Goal: Find specific page/section: Find specific page/section

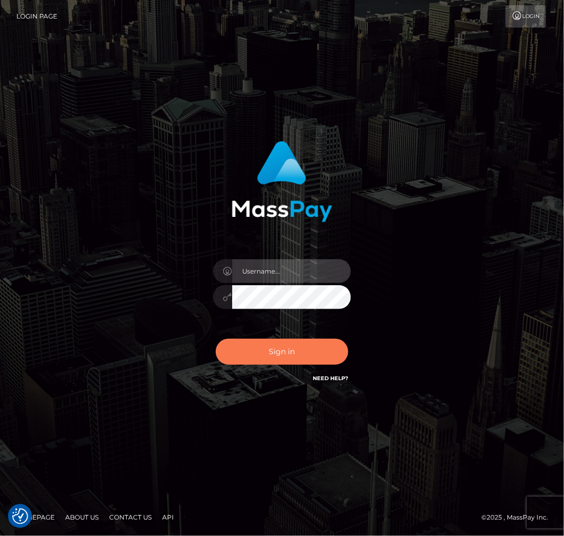
type input "aluasupport"
click at [300, 353] on button "Sign in" at bounding box center [282, 352] width 133 height 26
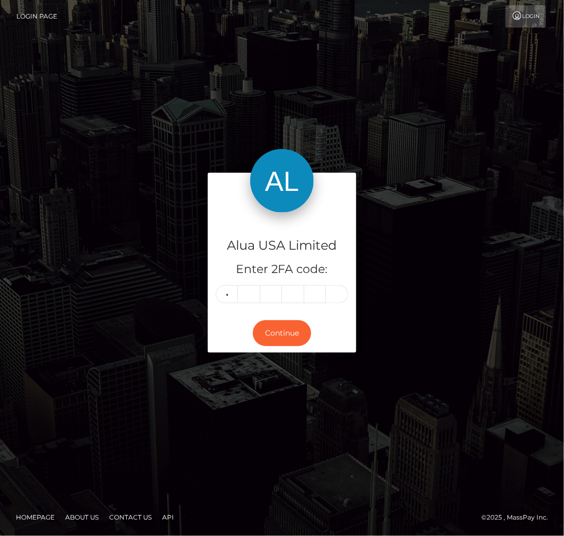
type input "4"
type input "5"
type input "8"
type input "0"
type input "6"
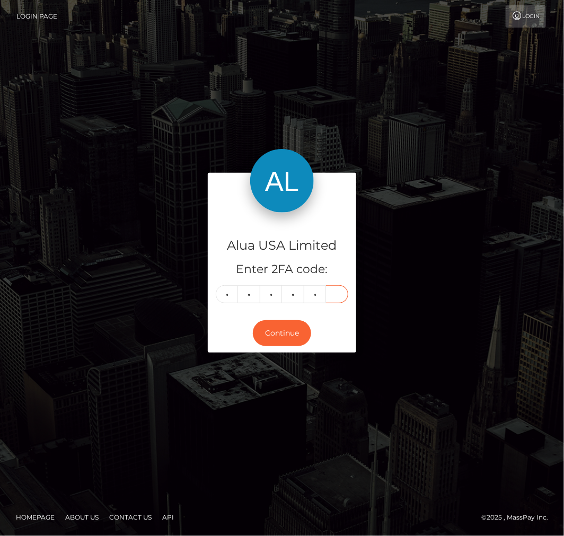
type input "0"
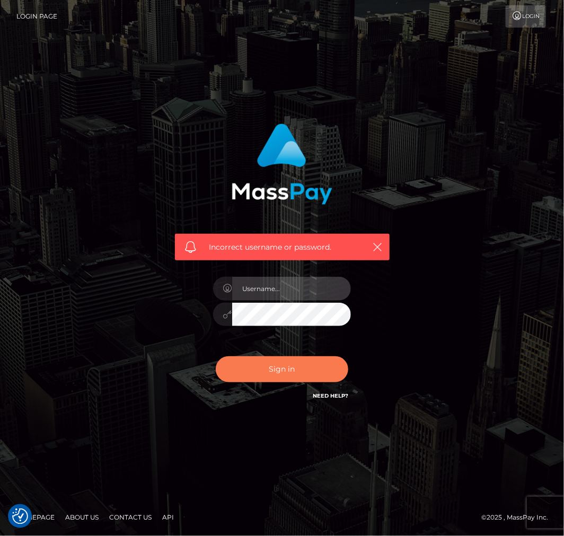
type input "aluasupport"
click at [297, 363] on button "Sign in" at bounding box center [282, 369] width 133 height 26
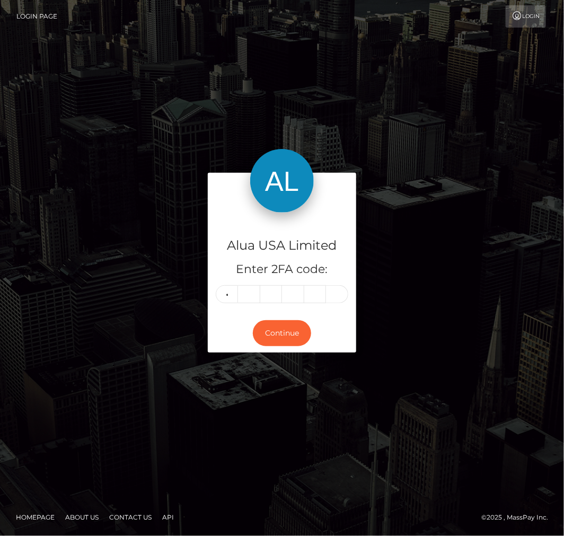
type input "4"
type input "6"
type input "9"
type input "5"
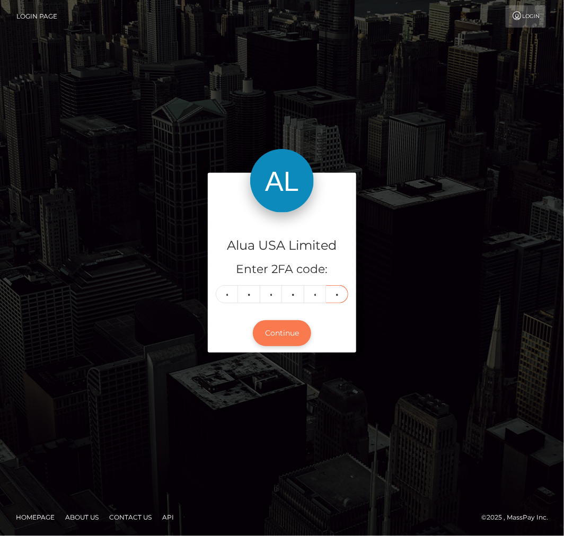
type input "1"
click at [289, 336] on button "Continue" at bounding box center [282, 333] width 58 height 26
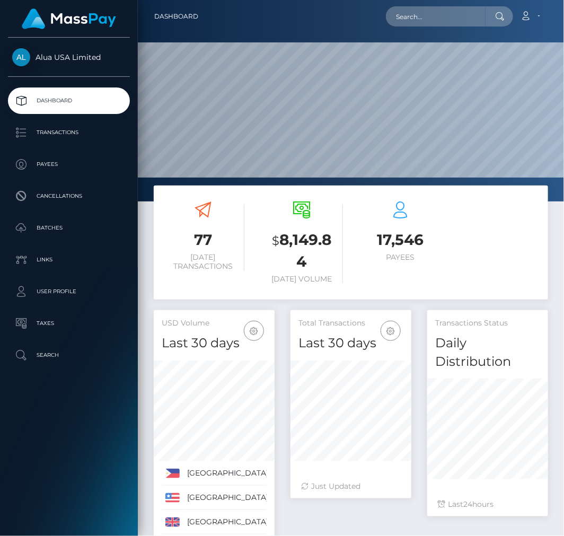
scroll to position [207, 121]
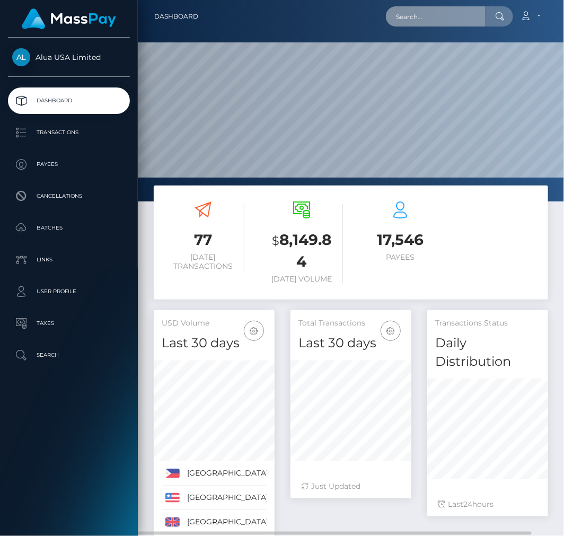
click at [433, 20] on input "text" at bounding box center [436, 16] width 100 height 20
paste input "6671169a2ee40079c50dfbe0"
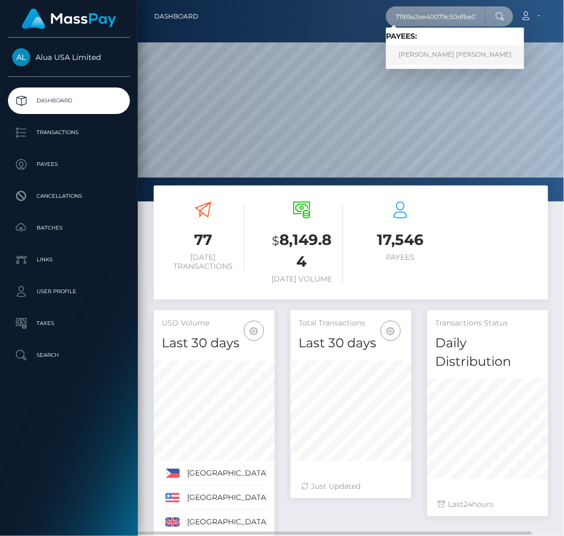
type input "6671169a2ee40079c50dfbe0"
click at [432, 55] on link "Issell Stefanie Sosa Borges" at bounding box center [455, 55] width 138 height 20
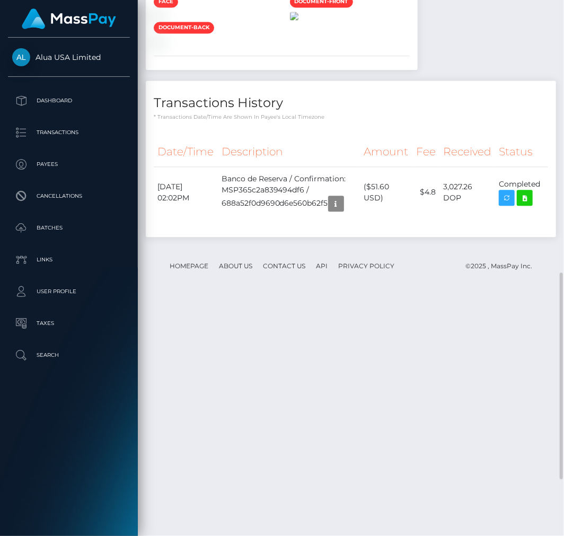
scroll to position [856, 0]
